Goal: Answer question/provide support

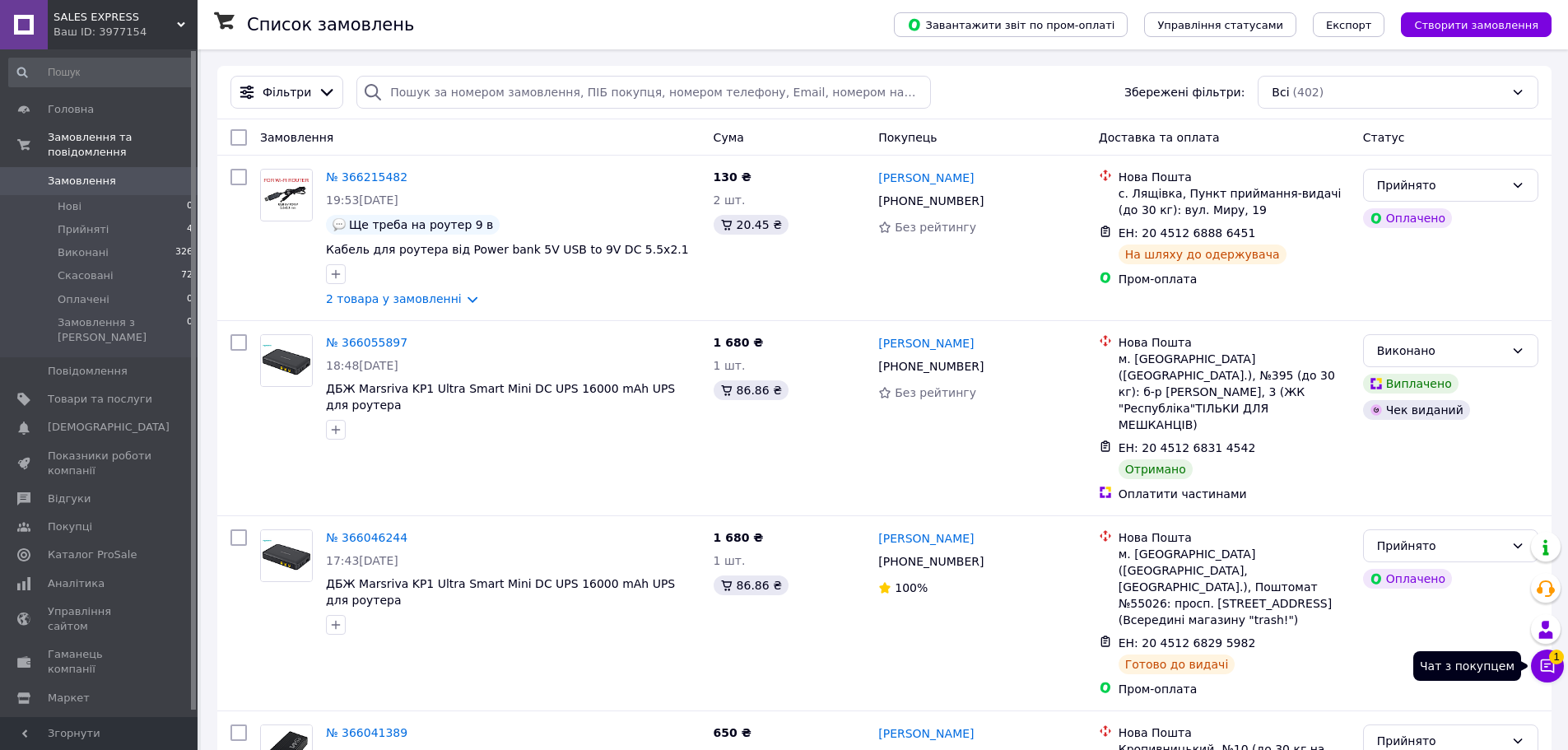
click at [1548, 665] on icon at bounding box center [1547, 665] width 16 height 16
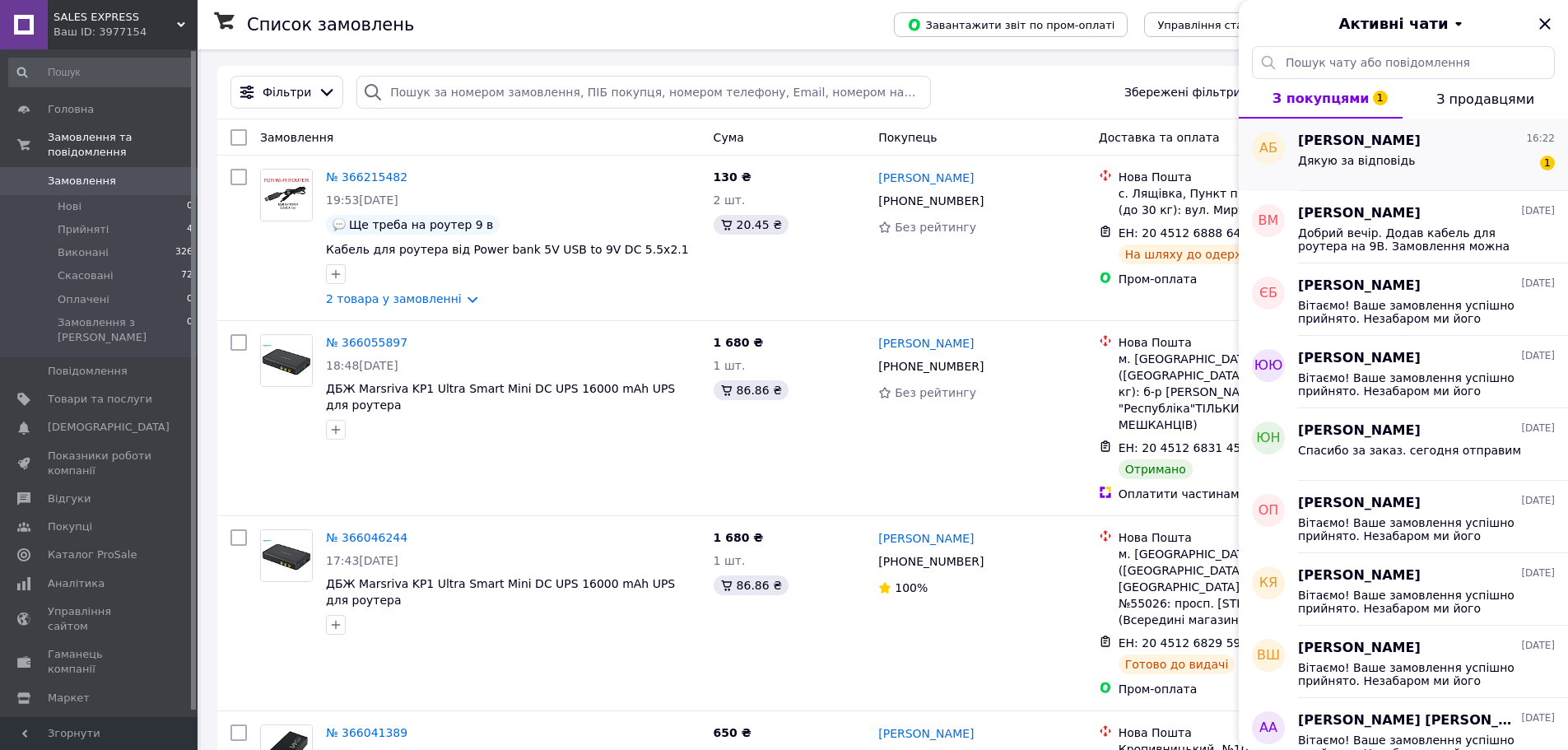
click at [1413, 160] on div "Дякую за відповідь 1" at bounding box center [1427, 163] width 257 height 26
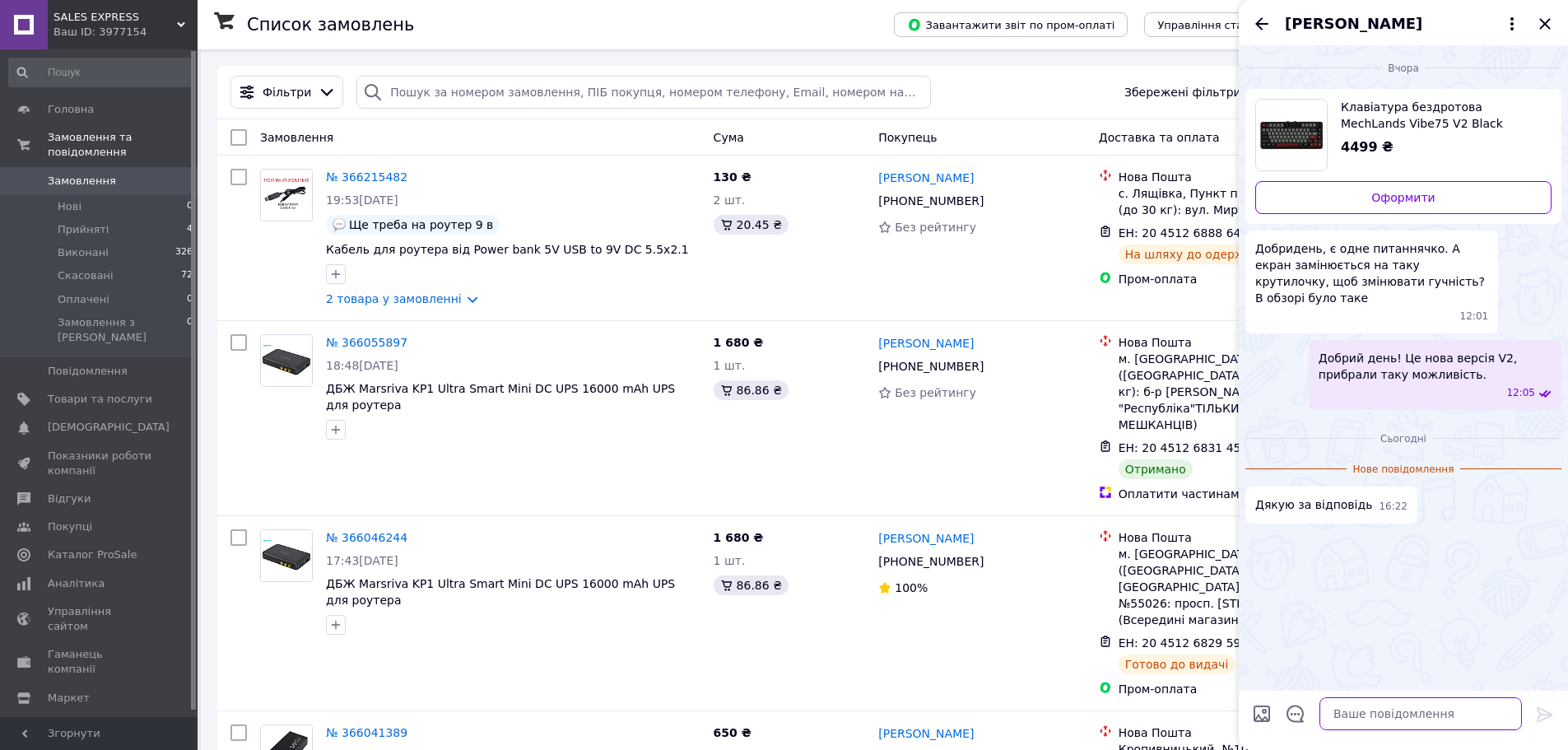
click at [1357, 718] on textarea at bounding box center [1420, 713] width 202 height 33
paste textarea "Будь ласка"
type textarea "Будь ласка"
click at [1553, 718] on icon at bounding box center [1546, 714] width 20 height 20
click at [1548, 24] on icon "Закрити" at bounding box center [1546, 24] width 20 height 20
